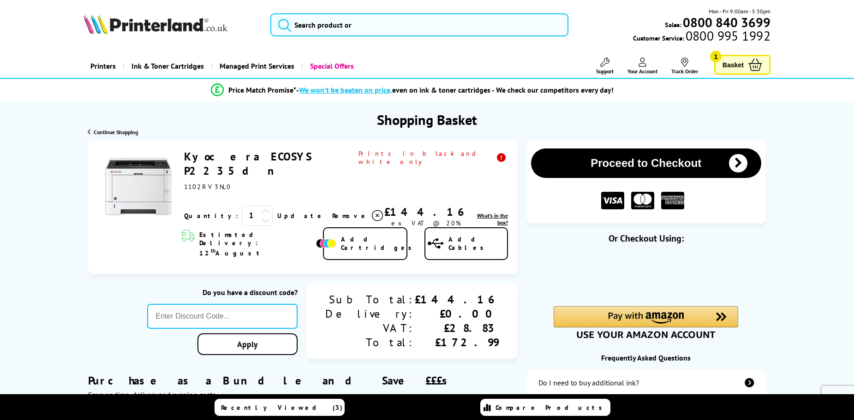
click at [487, 212] on span "What's in the box?" at bounding box center [492, 219] width 31 height 14
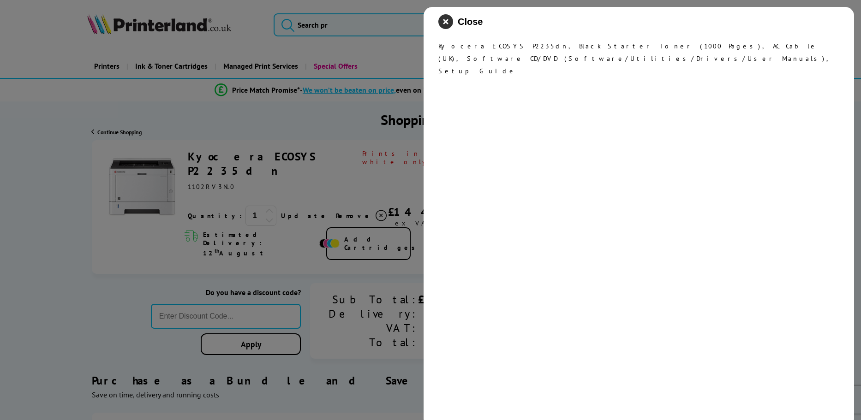
click at [447, 21] on icon "close modal" at bounding box center [445, 21] width 15 height 15
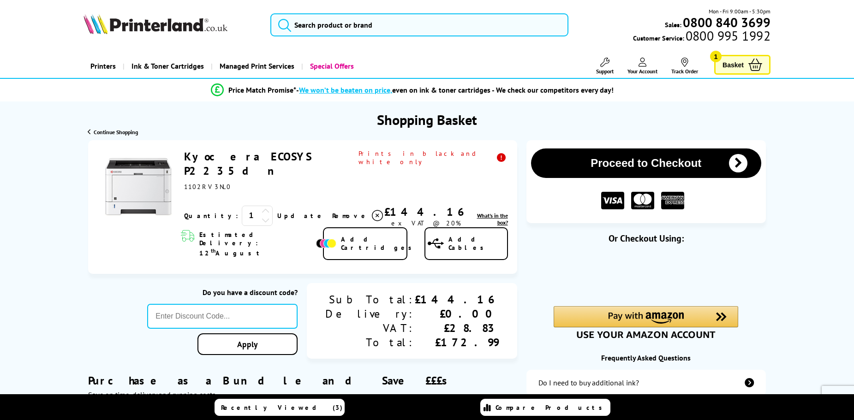
click at [487, 235] on span "Add Cables" at bounding box center [477, 243] width 58 height 17
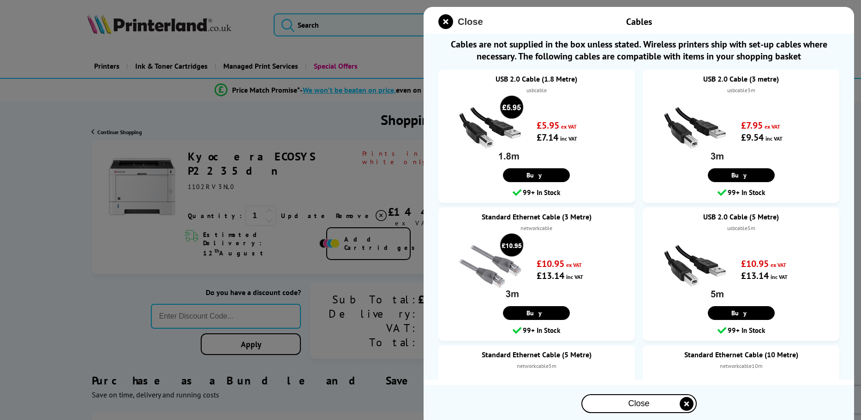
click at [463, 18] on span "Close" at bounding box center [470, 22] width 25 height 11
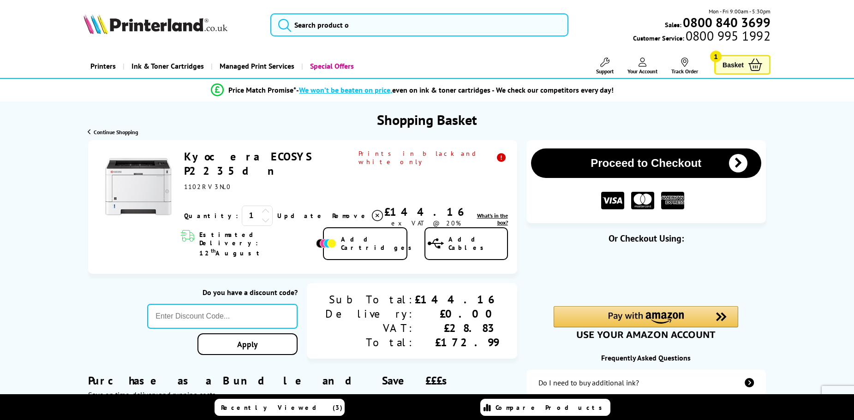
click at [256, 146] on div "Kyocera ECOSYS P2235dn ex VAT @ 20% 1 Update Close th" at bounding box center [302, 207] width 429 height 134
click at [258, 150] on link "Kyocera ECOSYS P2235dn" at bounding box center [247, 163] width 127 height 29
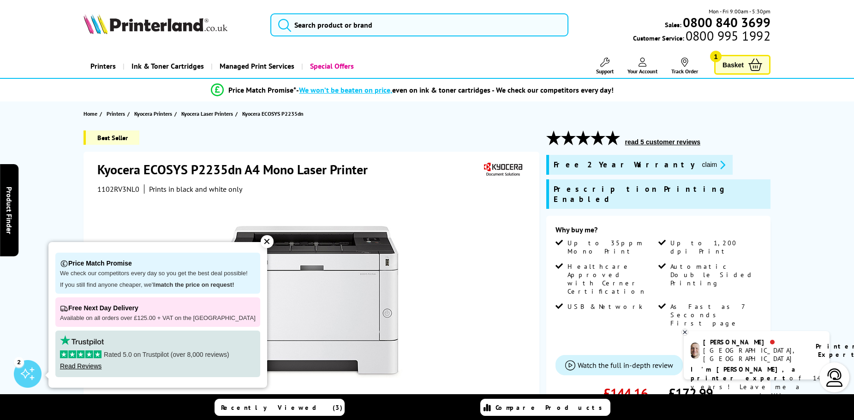
click at [261, 237] on div "✕" at bounding box center [267, 241] width 13 height 13
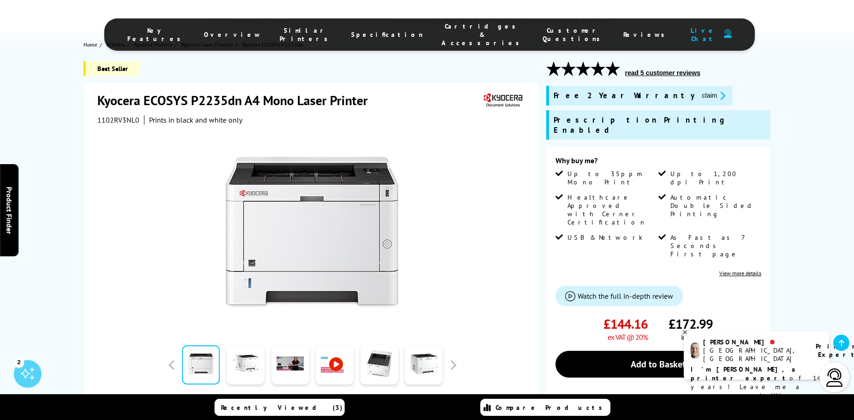
scroll to position [184, 0]
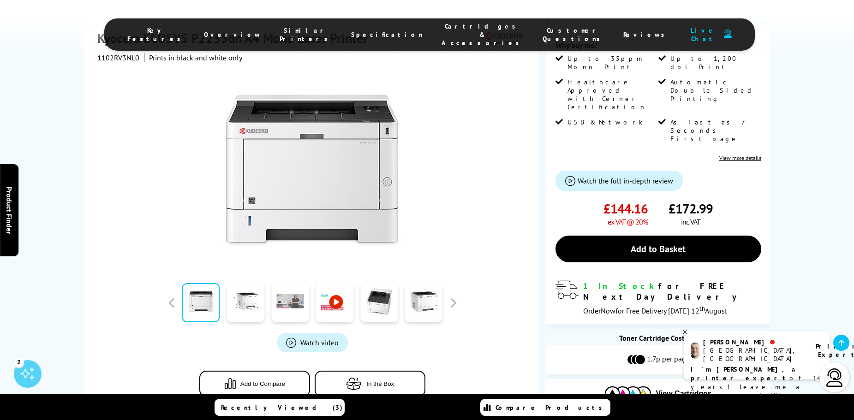
click at [297, 283] on link at bounding box center [290, 302] width 38 height 39
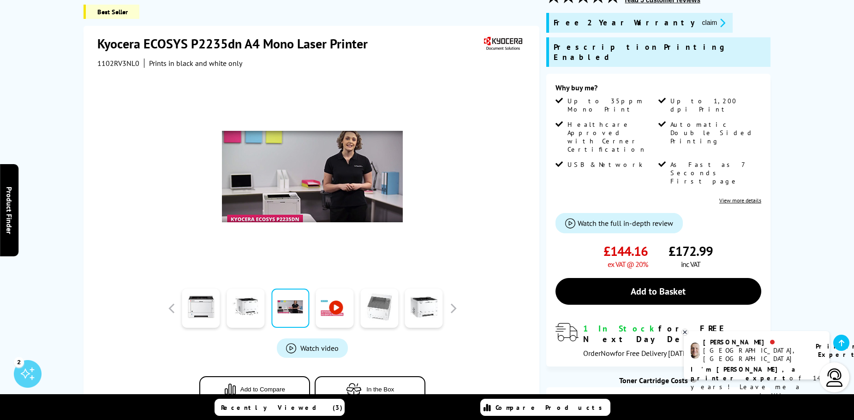
scroll to position [138, 0]
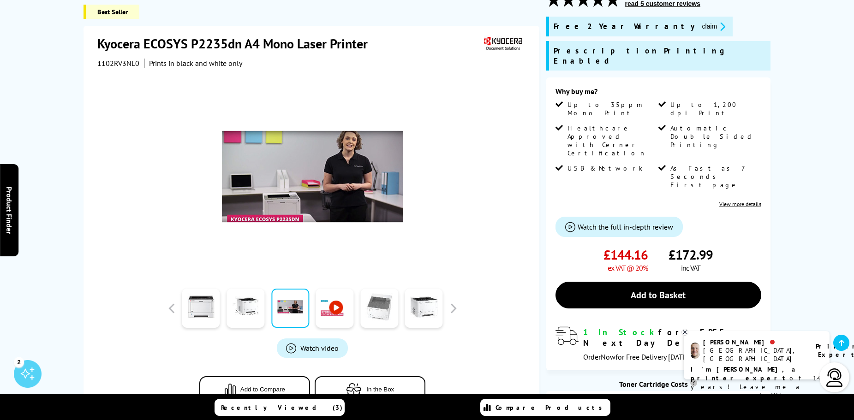
click at [373, 290] on link at bounding box center [379, 308] width 38 height 39
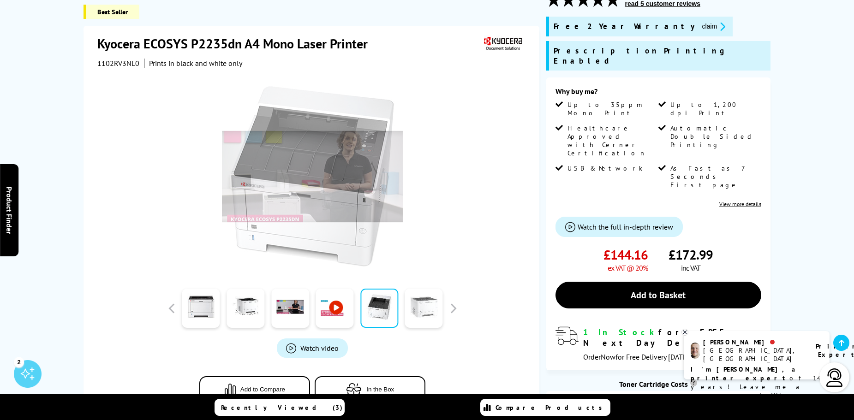
click at [422, 293] on link at bounding box center [424, 308] width 38 height 39
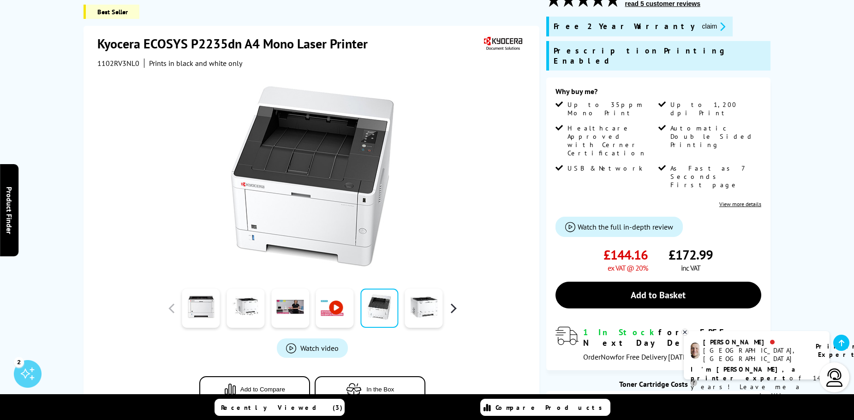
click at [447, 302] on button "button" at bounding box center [453, 309] width 14 height 14
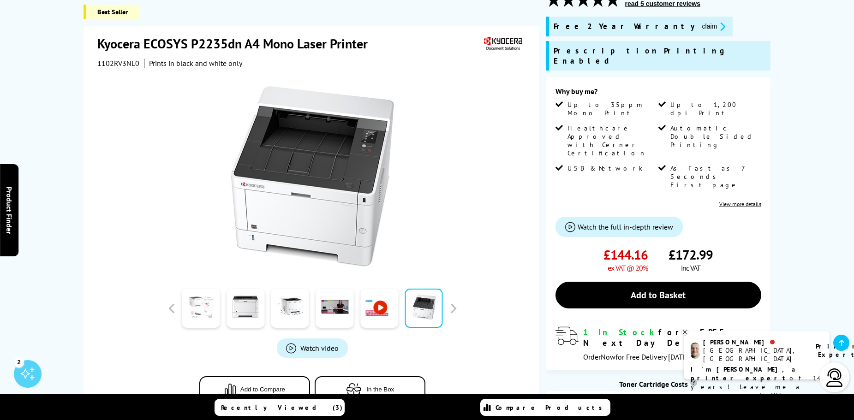
click at [220, 297] on link at bounding box center [201, 308] width 38 height 39
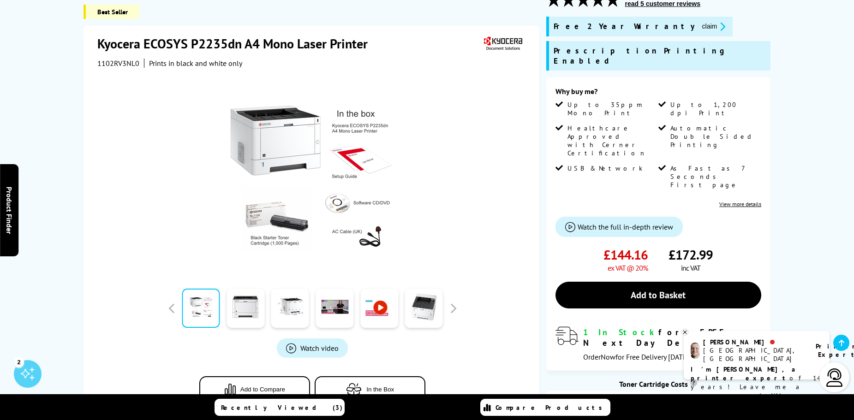
click at [450, 307] on div at bounding box center [312, 309] width 295 height 46
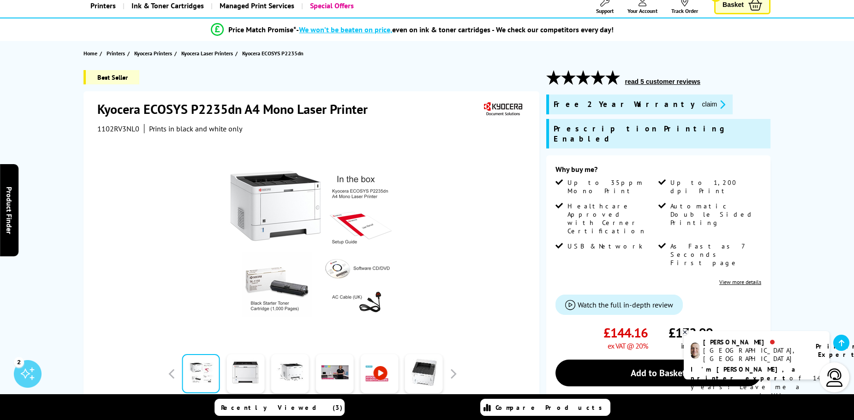
scroll to position [46, 0]
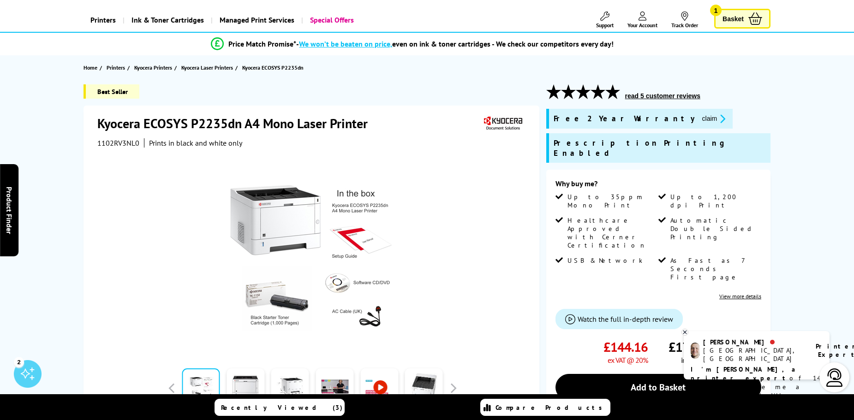
click at [740, 24] on span "Basket" at bounding box center [732, 18] width 21 height 12
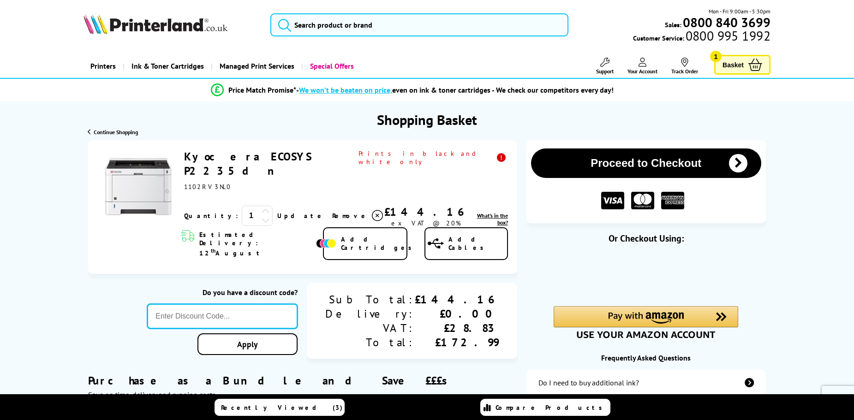
click at [230, 306] on input "text" at bounding box center [222, 316] width 150 height 25
paste input "AUGUST10"
type input "AUGUST10"
click at [263, 333] on link "Apply" at bounding box center [247, 344] width 100 height 22
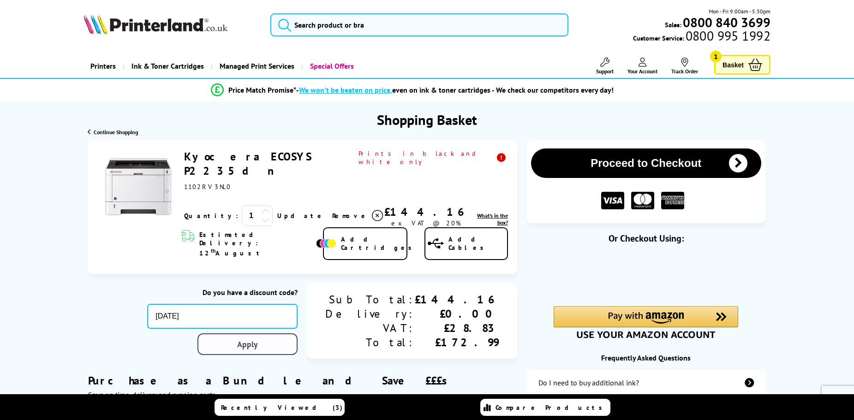
click at [273, 333] on link "Apply" at bounding box center [247, 344] width 100 height 22
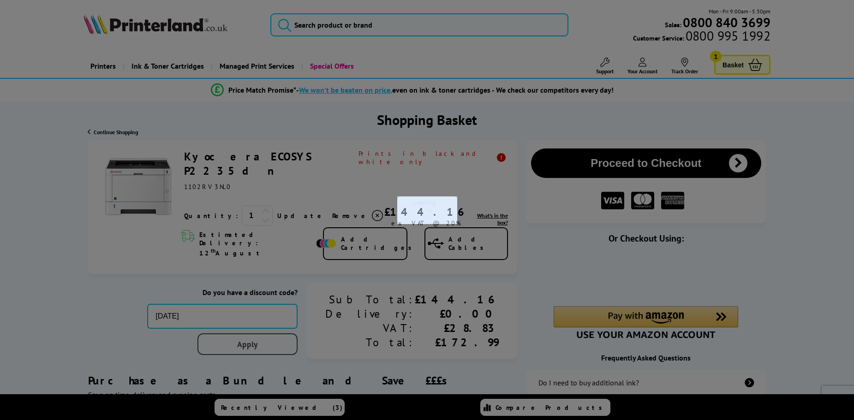
click at [273, 330] on div at bounding box center [427, 210] width 854 height 420
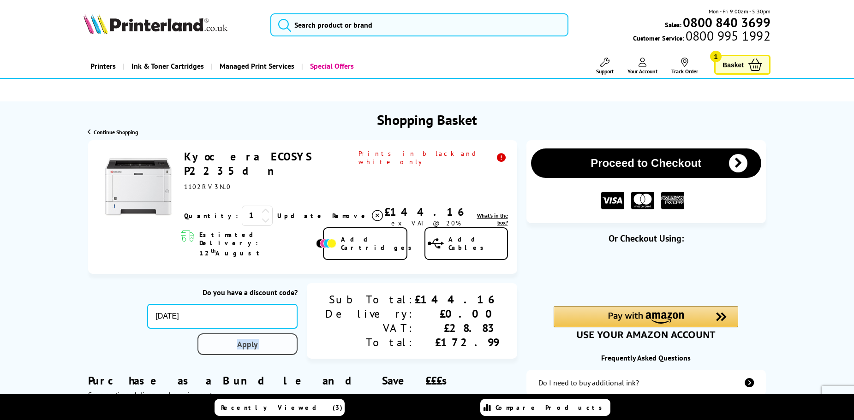
click at [273, 333] on link "Apply" at bounding box center [247, 344] width 100 height 22
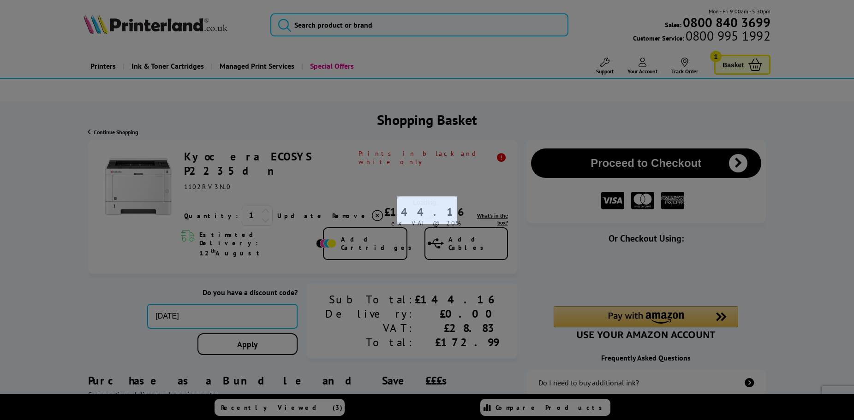
click at [273, 330] on div at bounding box center [427, 210] width 854 height 420
click at [273, 333] on link "Apply" at bounding box center [247, 344] width 100 height 22
click at [273, 330] on div at bounding box center [427, 210] width 854 height 420
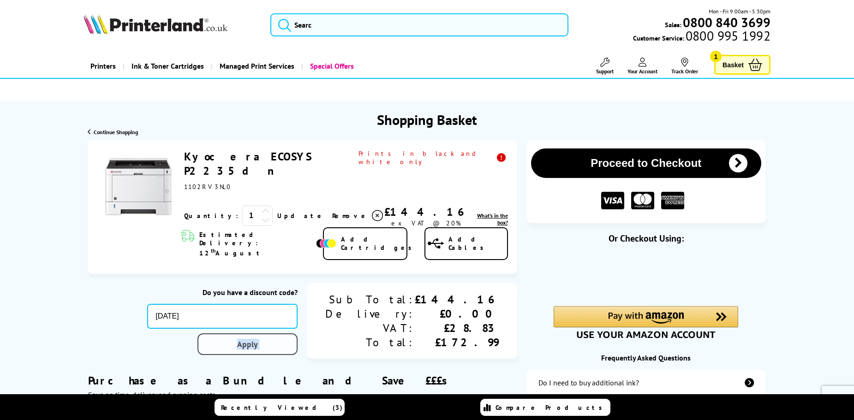
click at [273, 333] on link "Apply" at bounding box center [247, 344] width 100 height 22
click at [0, 0] on div at bounding box center [0, 0] width 0 height 0
click at [273, 333] on link "Apply" at bounding box center [247, 344] width 100 height 22
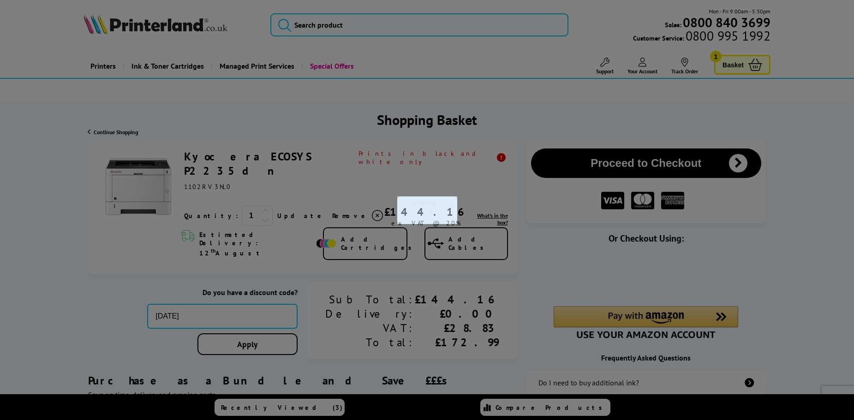
click at [273, 330] on div at bounding box center [427, 210] width 854 height 420
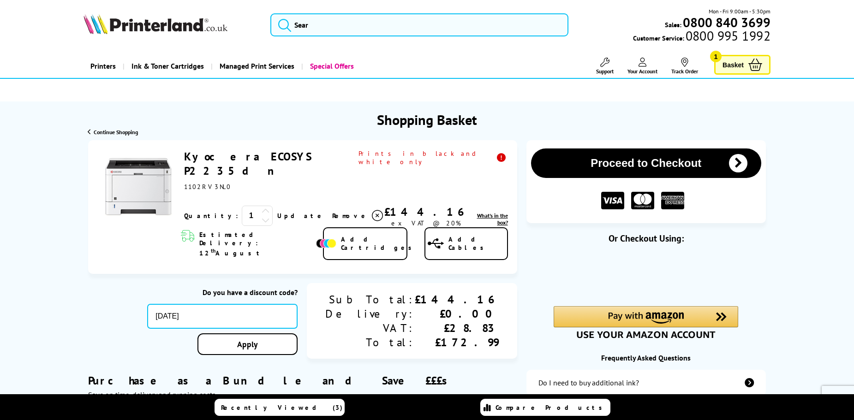
click at [154, 368] on div "Purchase as a Bundle and Save £££s Save on time, delivery and running costs" at bounding box center [302, 380] width 429 height 40
click at [619, 314] on img "Amazon Pay - Use your Amazon account" at bounding box center [646, 318] width 76 height 12
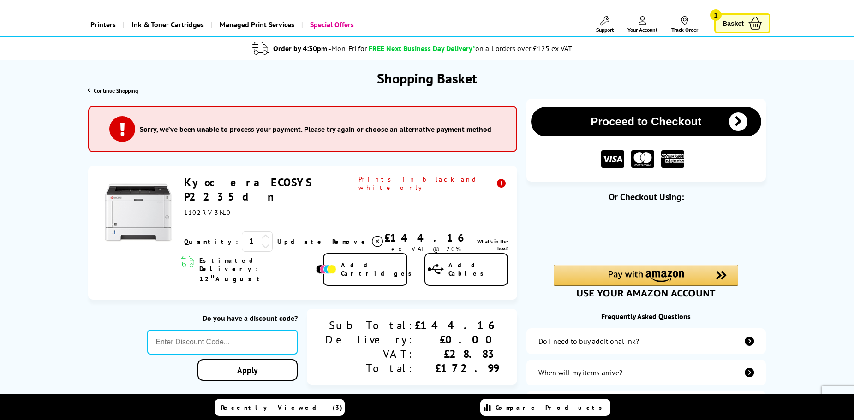
scroll to position [46, 0]
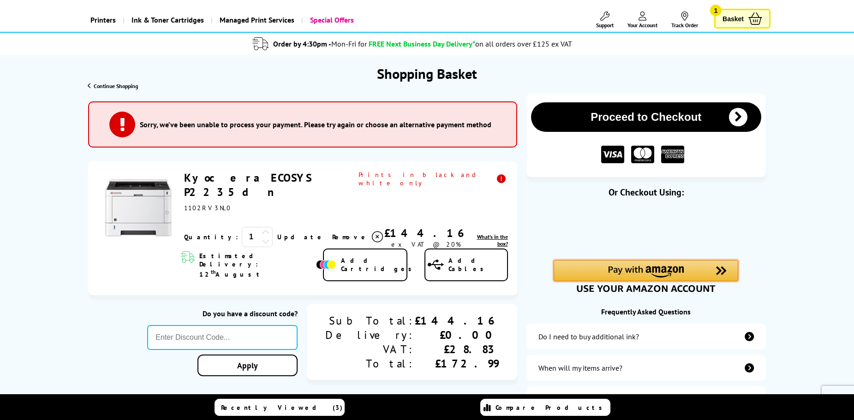
click at [617, 270] on img "Amazon Pay - Use your Amazon account" at bounding box center [646, 272] width 76 height 12
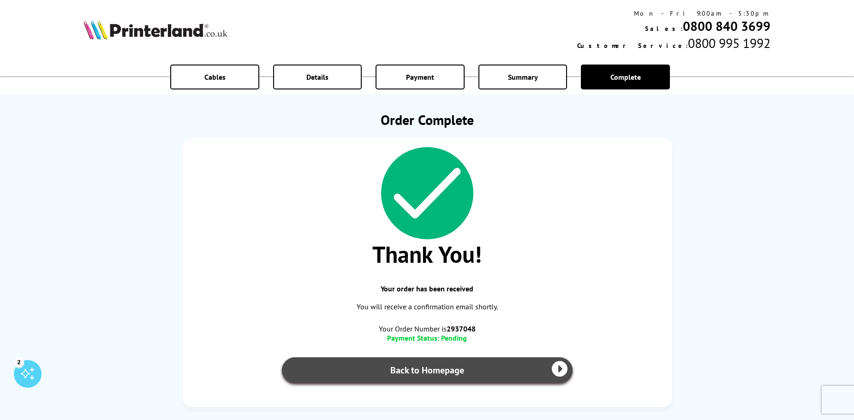
click at [509, 375] on link "Back to Homepage" at bounding box center [427, 370] width 291 height 26
